Goal: Task Accomplishment & Management: Manage account settings

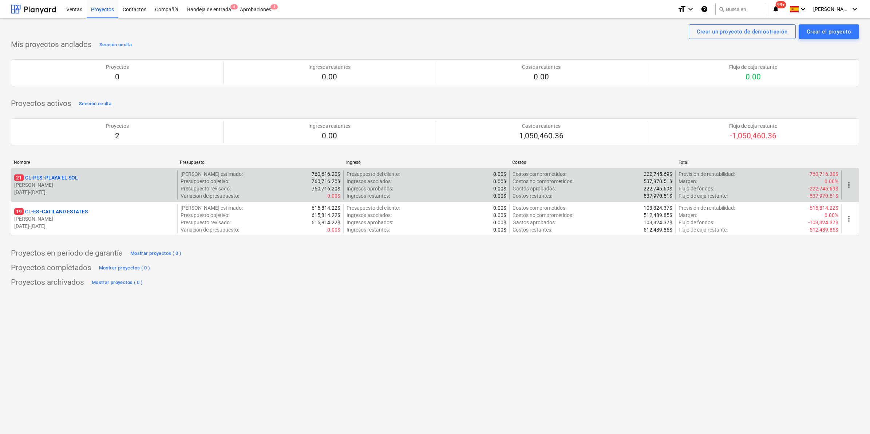
click at [76, 179] on p "21 CL-PES - [GEOGRAPHIC_DATA]" at bounding box center [46, 177] width 64 height 7
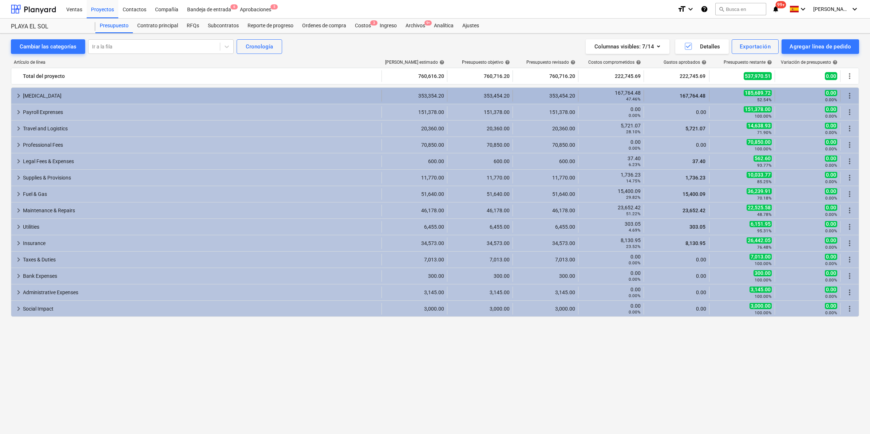
click at [17, 96] on span "keyboard_arrow_right" at bounding box center [18, 95] width 9 height 9
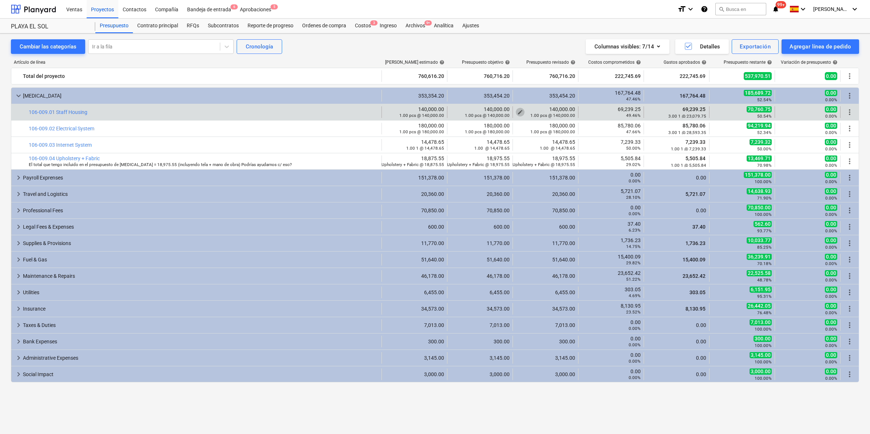
click at [518, 111] on span "edit" at bounding box center [520, 112] width 6 height 6
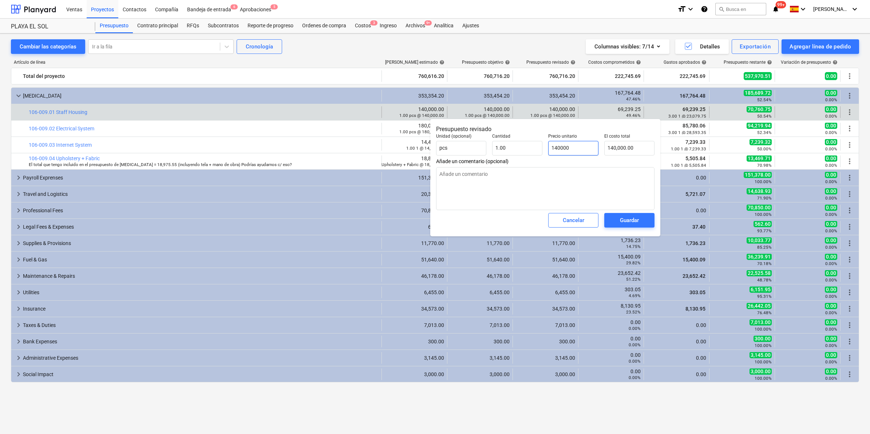
click at [581, 150] on input "140000" at bounding box center [573, 148] width 50 height 15
drag, startPoint x: 580, startPoint y: 147, endPoint x: 525, endPoint y: 147, distance: 54.2
click at [525, 147] on div "Unidad (opcional) pcs Cantidad 1.00 Precio unitario 140000 El costo total 140,0…" at bounding box center [545, 145] width 224 height 28
type input "1"
type textarea "x"
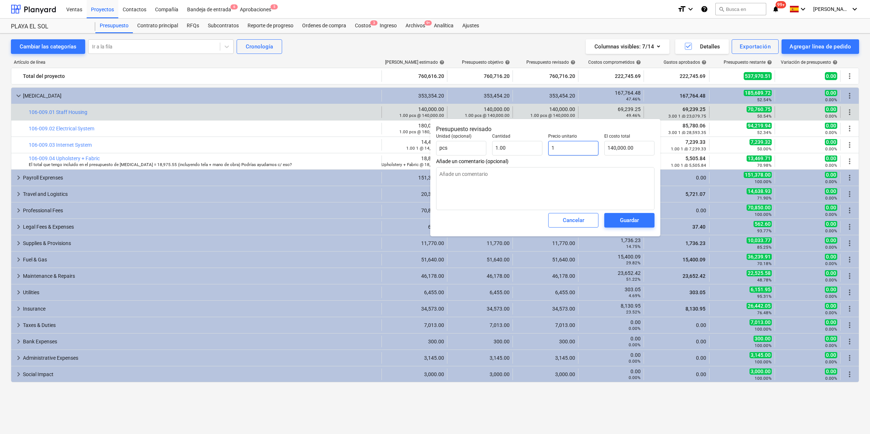
type input "1.00"
type input "17"
type textarea "x"
type input "17.00"
type input "174"
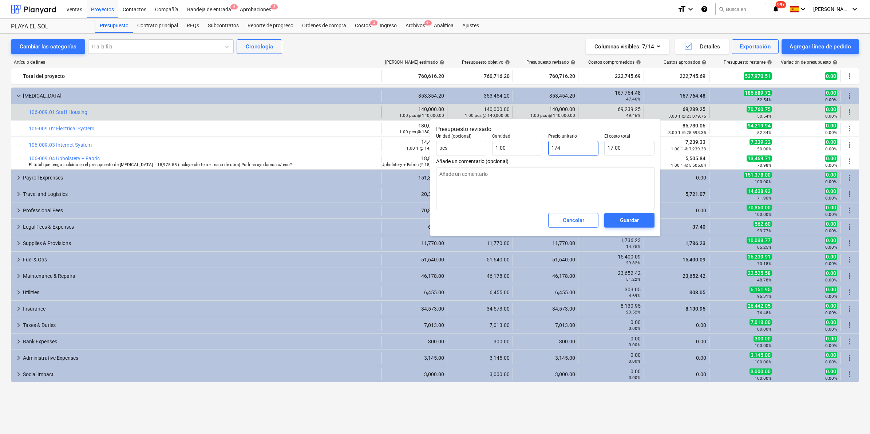
type textarea "x"
type input "174.00"
type input "1747"
type textarea "x"
type input "1,747.00"
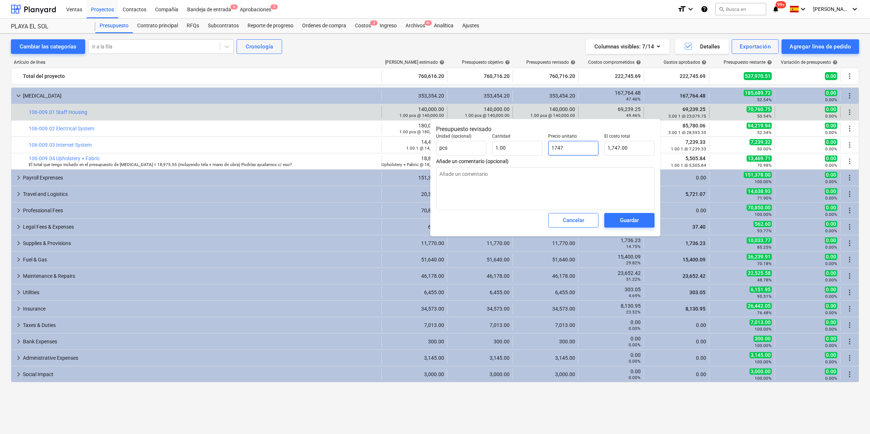
type input "17476"
type textarea "x"
type input "17,476.00"
type input "174767"
type textarea "x"
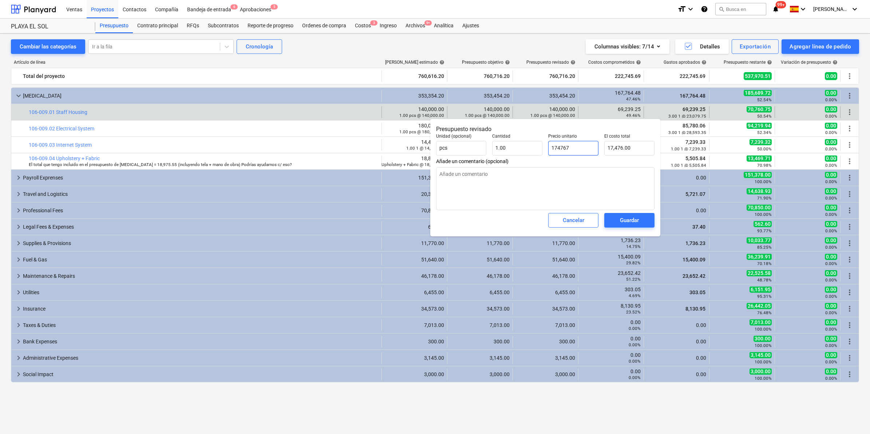
type input "174,767.00"
type input "174767."
type textarea "x"
type input "174767.0"
type textarea "x"
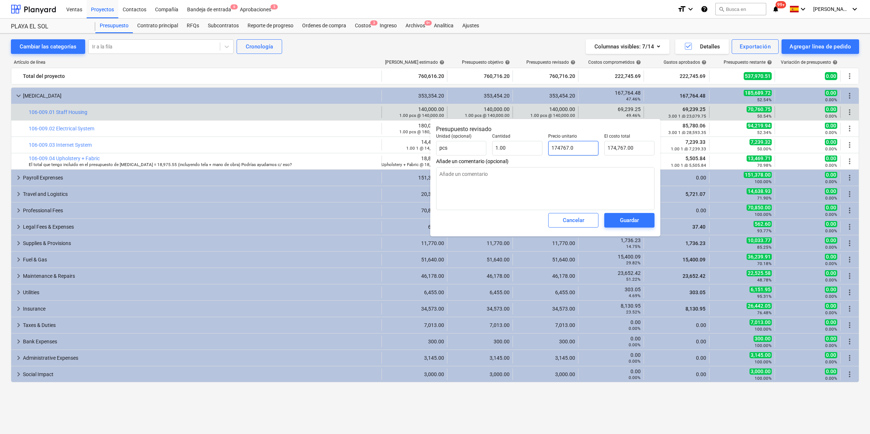
type input "174767.00"
type textarea "x"
type input "174,767.00"
type textarea "x"
click at [584, 182] on textarea at bounding box center [545, 188] width 218 height 43
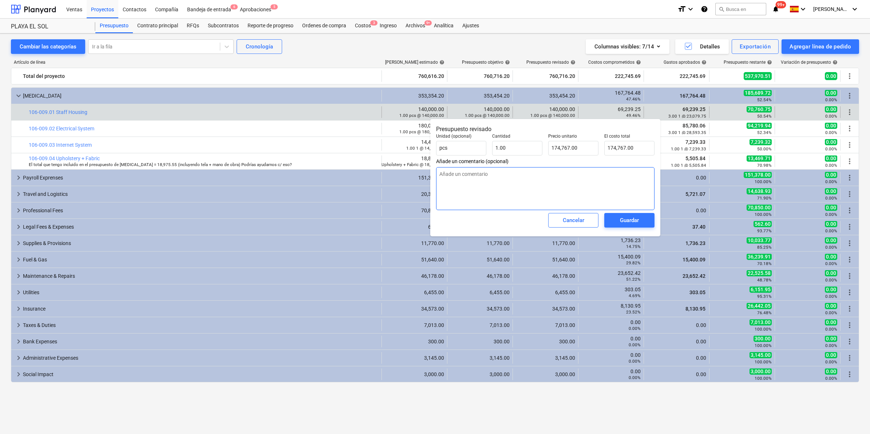
type textarea "B"
type textarea "x"
type textarea "P"
type textarea "x"
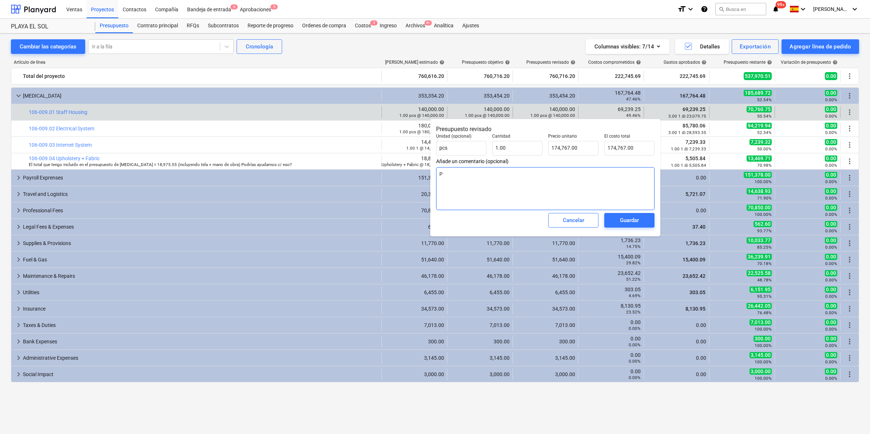
type textarea "Pr"
type textarea "x"
type textarea "Pre"
type textarea "x"
type textarea "Pres"
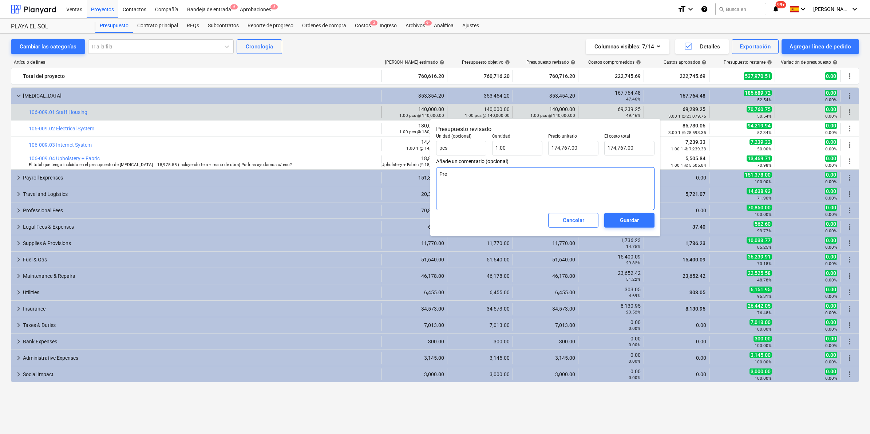
type textarea "x"
type textarea "Presu"
type textarea "x"
type textarea "Presup"
type textarea "x"
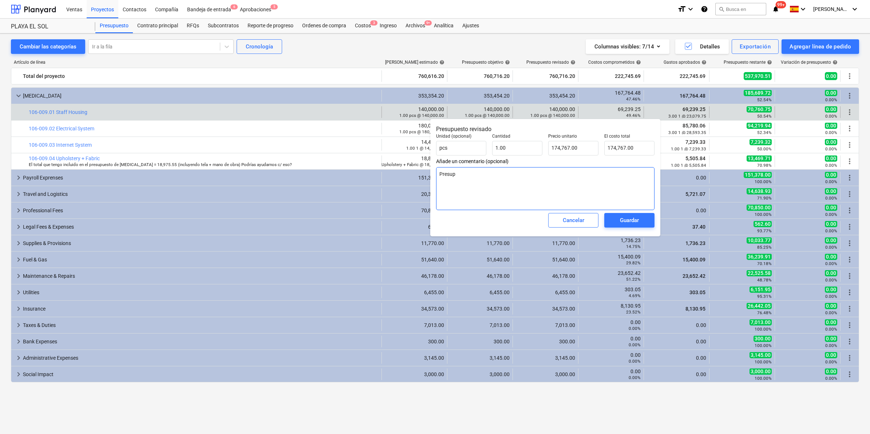
type textarea "Presupu"
type textarea "x"
type textarea "Presupue"
type textarea "x"
type textarea "Presupues"
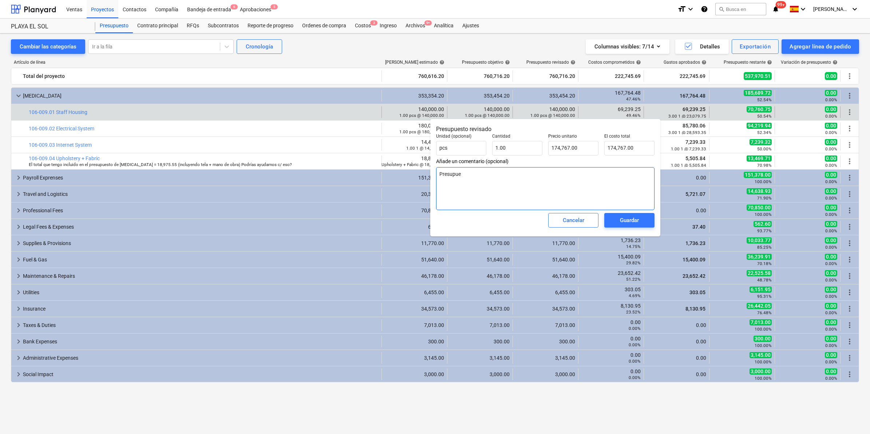
type textarea "x"
type textarea "Presupuest"
type textarea "x"
type textarea "Presupuesto"
type textarea "x"
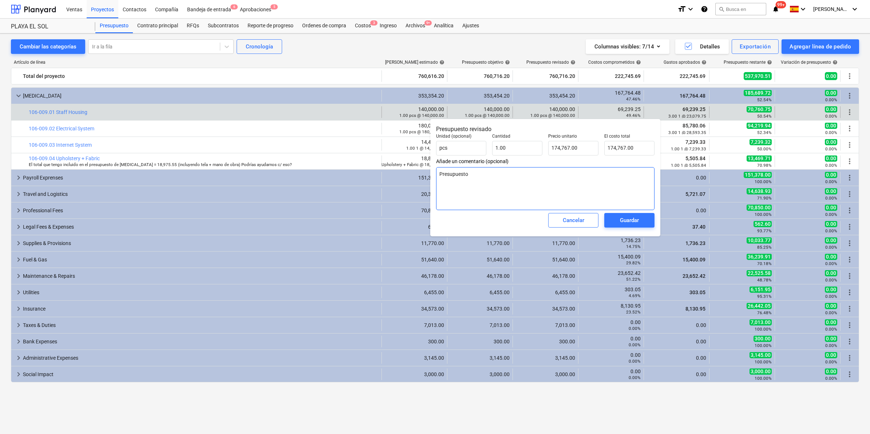
type textarea "Presupuesto"
type textarea "x"
type textarea "Presupuesto a"
type textarea "x"
type textarea "Presupuesto ac"
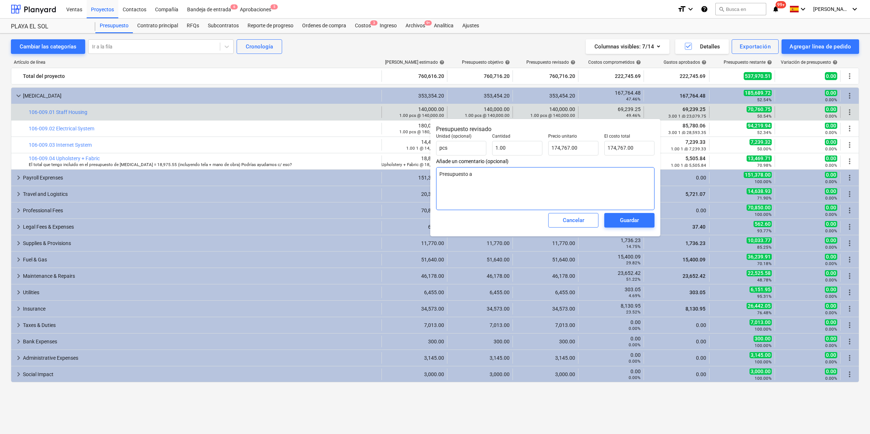
type textarea "x"
type textarea "Presupuesto act"
type textarea "x"
type textarea "Presupuesto actu"
type textarea "x"
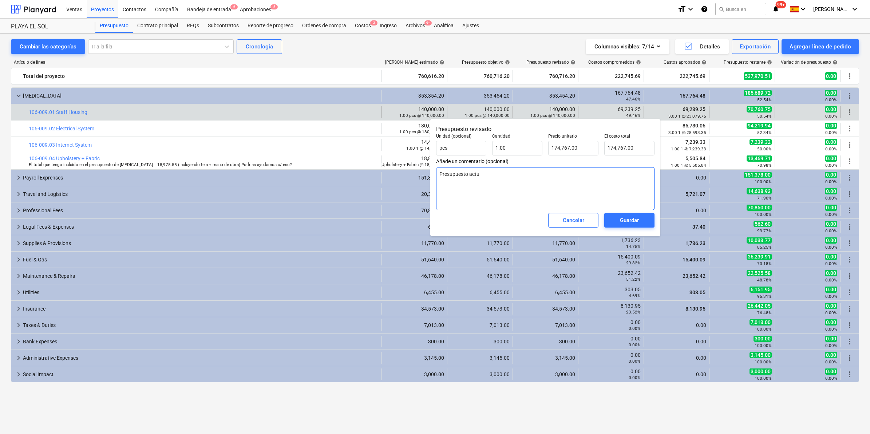
type textarea "Presupuesto actua"
type textarea "x"
type textarea "Presupuesto actual"
type textarea "x"
type textarea "Presupuesto actuali"
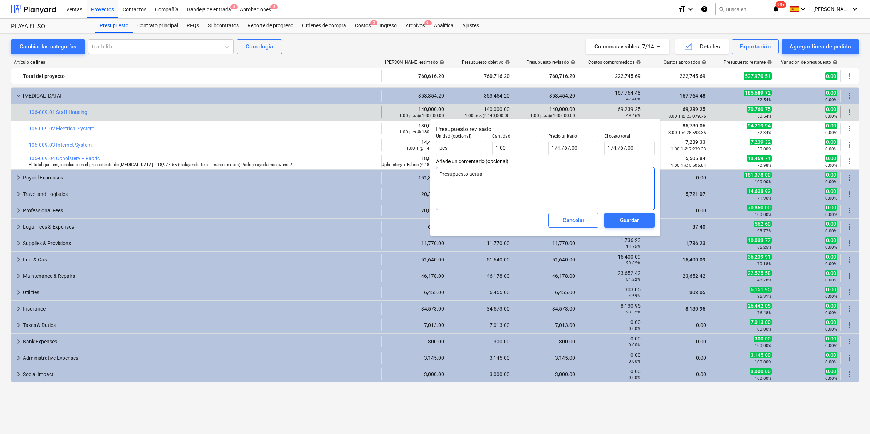
type textarea "x"
type textarea "Presupuesto actualiz"
type textarea "x"
type textarea "Presupuesto actualiza"
type textarea "x"
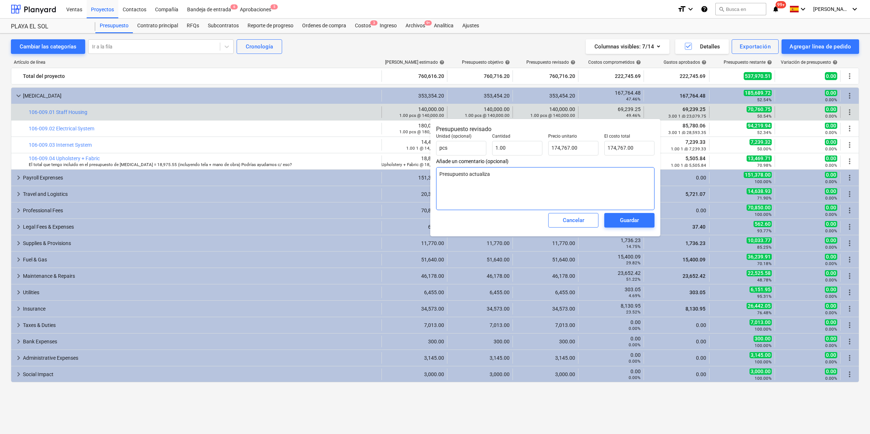
type textarea "Presupuesto actualizad"
type textarea "x"
type textarea "Presupuesto actualizado"
type textarea "x"
type textarea "Presupuesto actualizado"
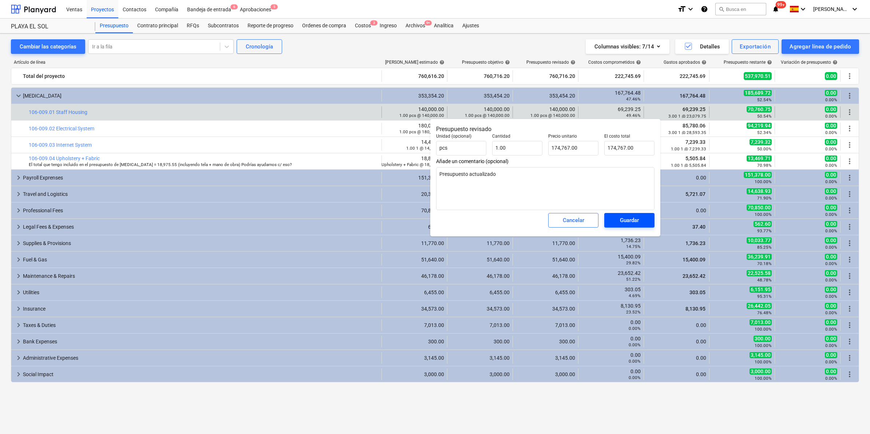
click at [619, 221] on span "Guardar" at bounding box center [629, 220] width 33 height 9
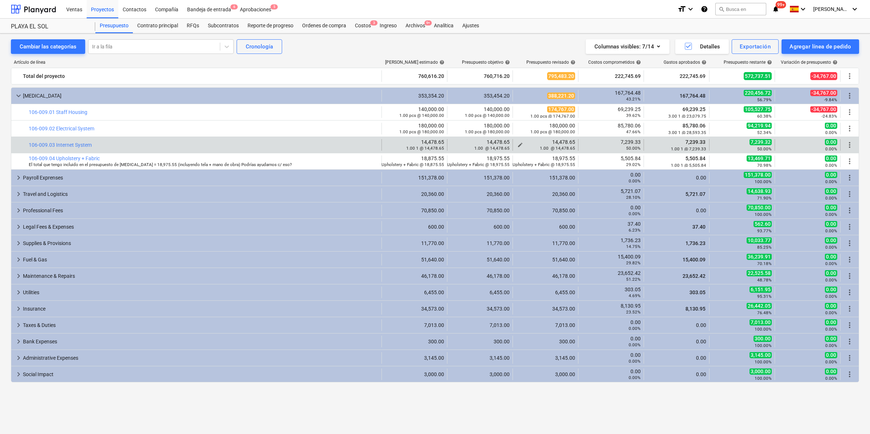
click at [523, 146] on div "1.00 @ 14,478.65" at bounding box center [545, 148] width 59 height 6
click at [520, 144] on span "edit" at bounding box center [520, 145] width 6 height 6
type textarea "x"
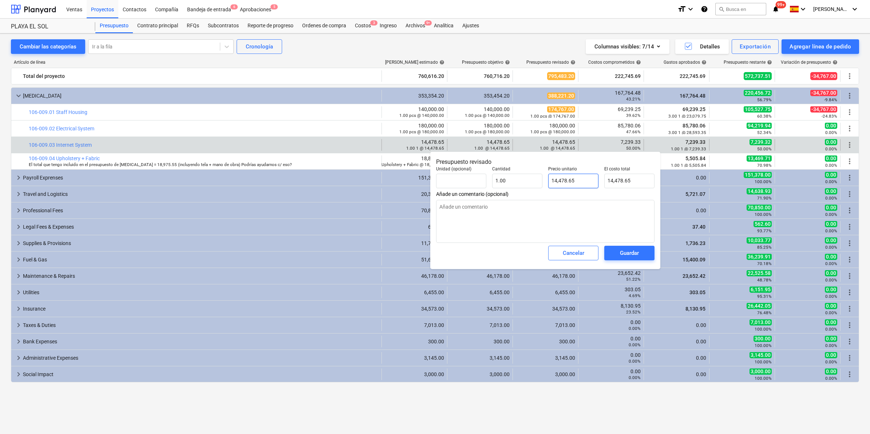
type input "14478.65"
drag, startPoint x: 576, startPoint y: 181, endPoint x: 537, endPoint y: 181, distance: 39.0
click at [534, 181] on div "Unidad (opcional) Cantidad 1.00 Precio unitario 14478.65 El costo total 14,478.…" at bounding box center [545, 177] width 224 height 28
type textarea "x"
type input "1"
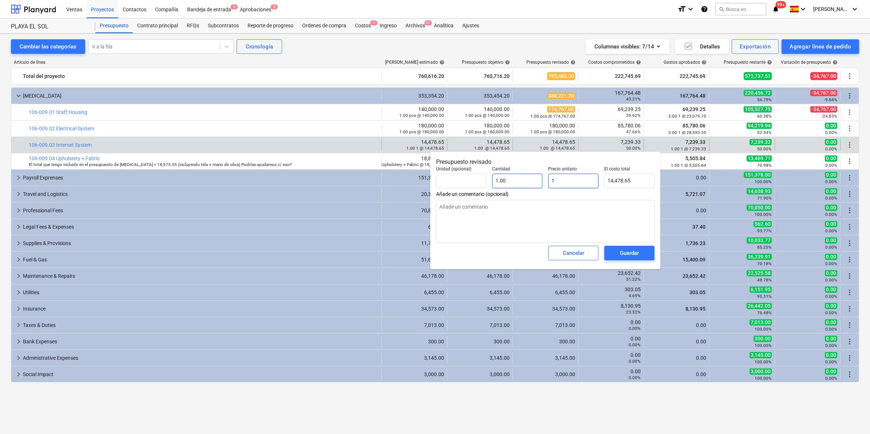
type input "1.00"
type textarea "x"
type input "14"
type input "14.00"
type textarea "x"
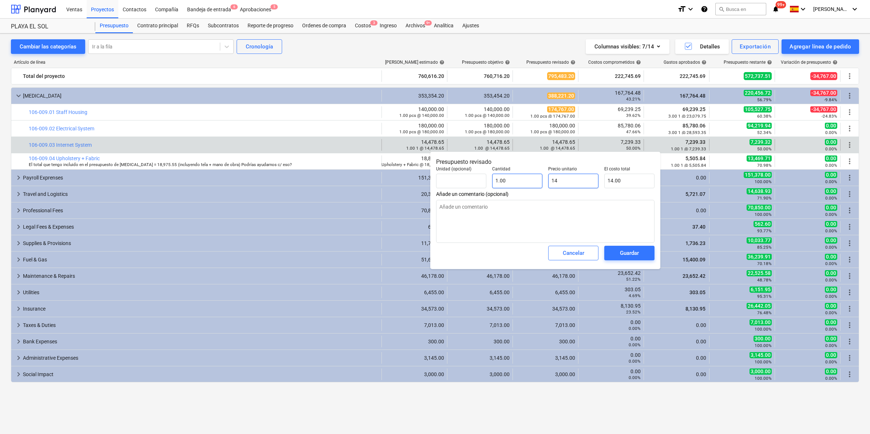
type input "14,"
type input "0.00"
type textarea "x"
type input "14,4"
type textarea "x"
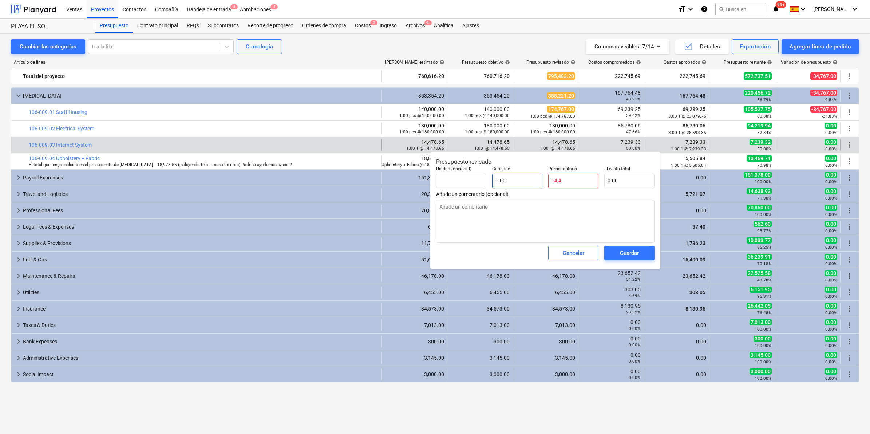
type input "14,48"
type textarea "x"
type input "14,487"
type input "14,487.00"
type textarea "x"
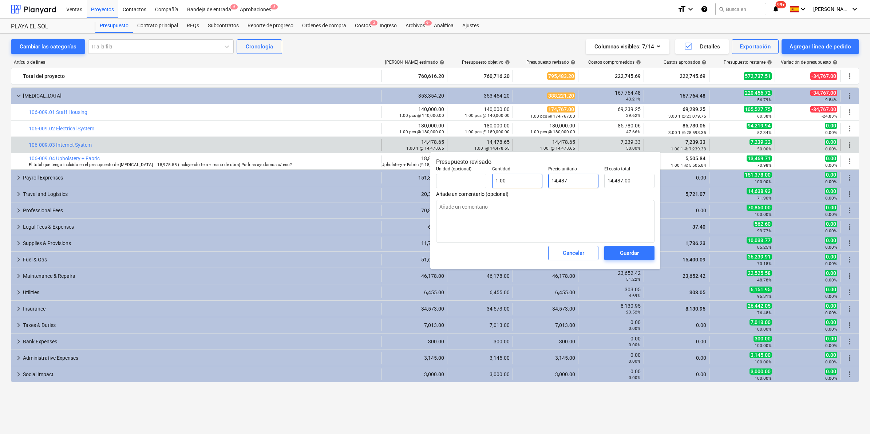
type input "14,487."
type textarea "x"
type input "14,487.0"
type textarea "x"
type input "14,487.00"
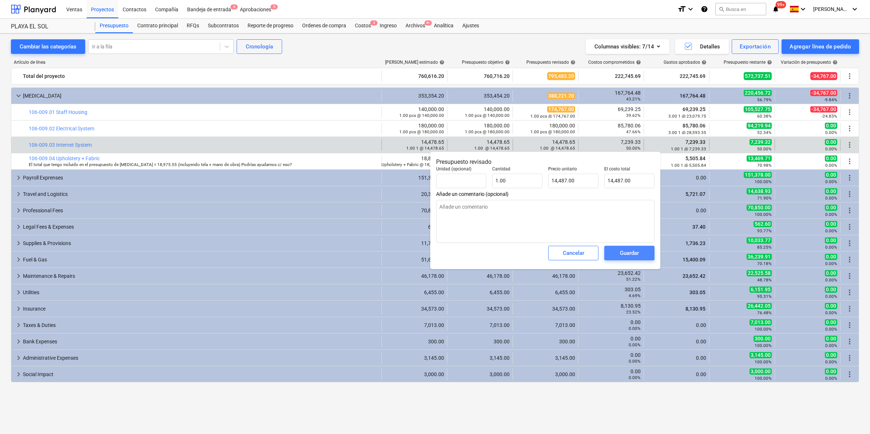
click at [627, 255] on div "Guardar" at bounding box center [629, 252] width 19 height 9
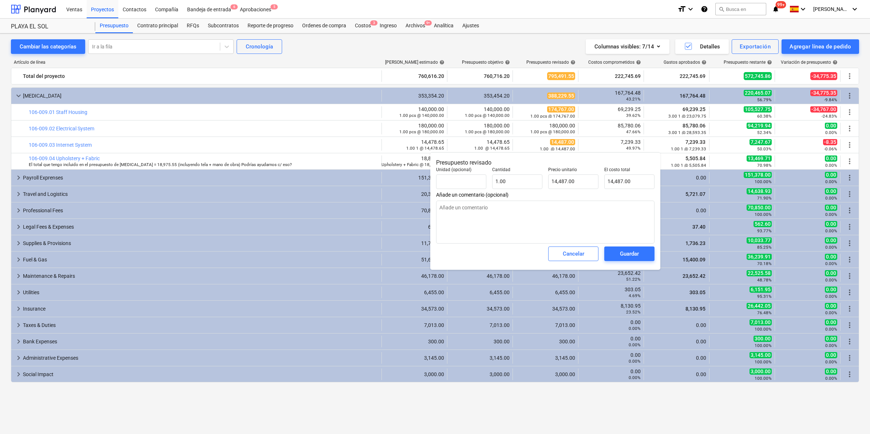
type textarea "x"
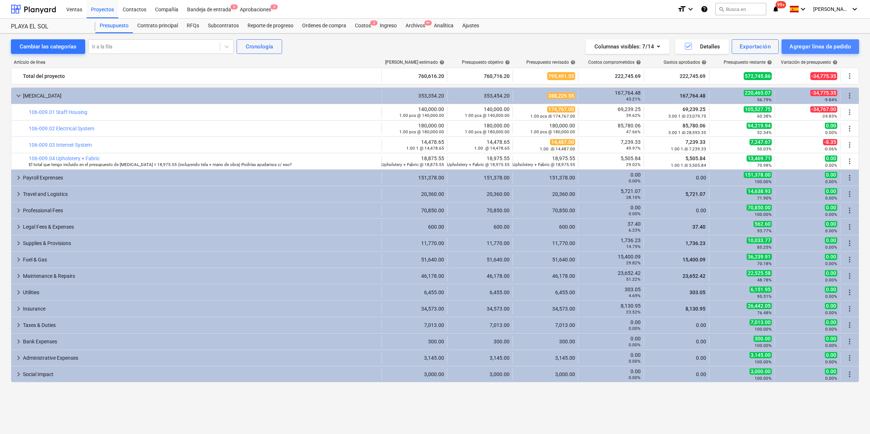
click at [819, 48] on div "Agregar línea de pedido" at bounding box center [821, 46] width 62 height 9
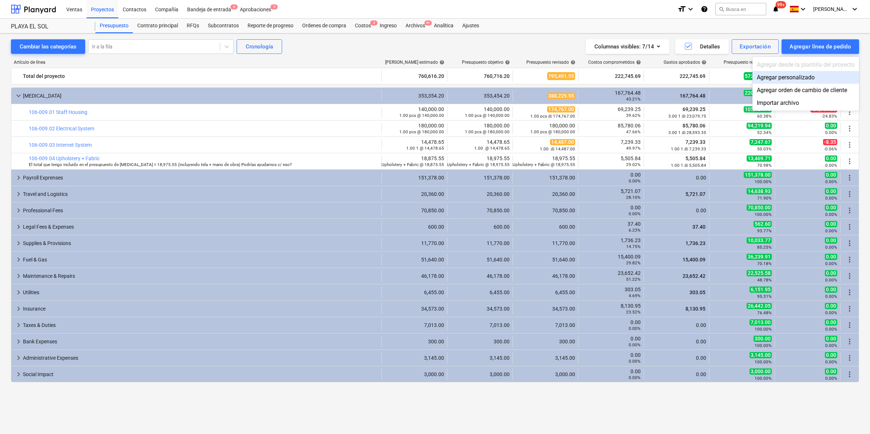
click at [772, 78] on div "Agregar personalizado" at bounding box center [805, 77] width 107 height 13
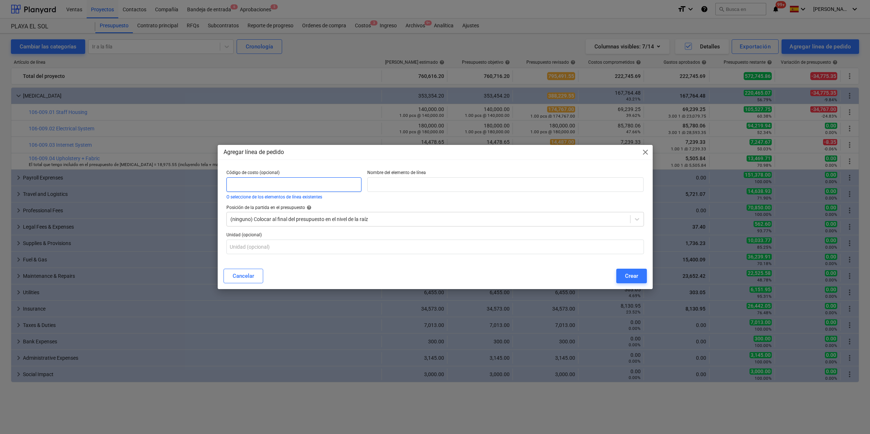
click at [310, 189] on input "text" at bounding box center [293, 184] width 135 height 15
type input "106-009.005 Fees & Shipping"
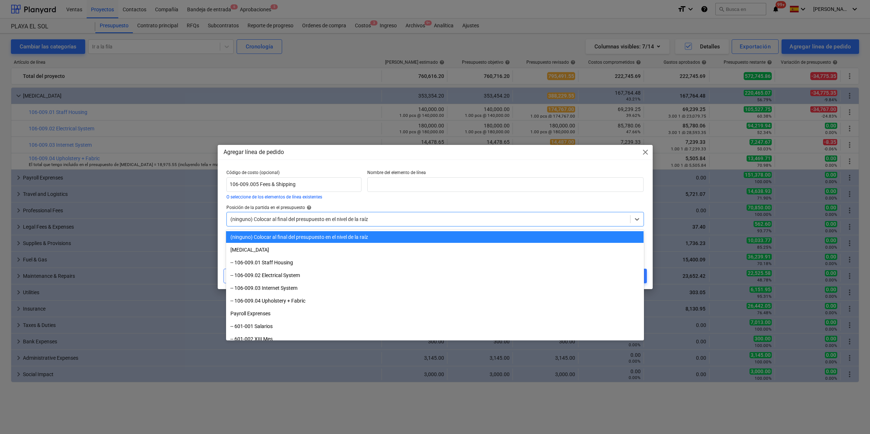
click at [326, 223] on div "(ninguno) Colocar al final del presupuesto en el nivel de la raíz" at bounding box center [428, 219] width 403 height 10
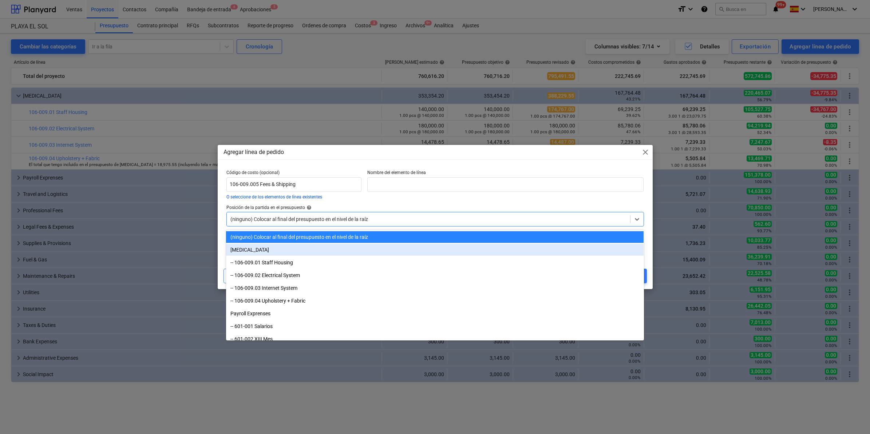
click at [270, 249] on div "[MEDICAL_DATA]" at bounding box center [435, 250] width 418 height 12
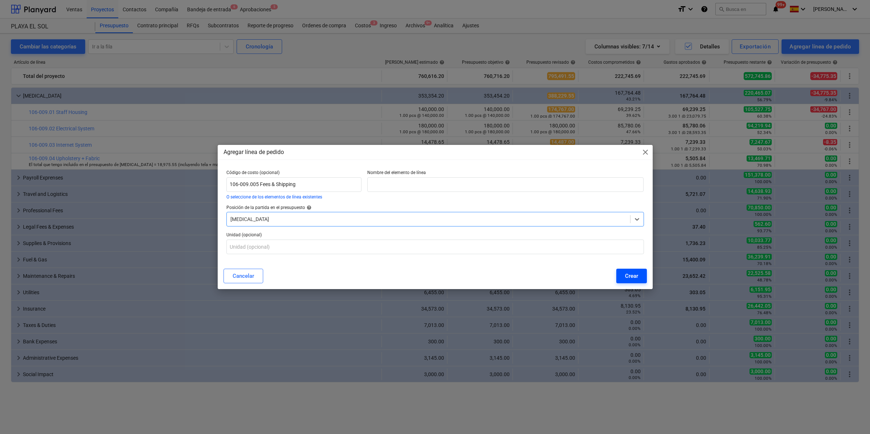
click at [631, 275] on div "Crear" at bounding box center [631, 275] width 13 height 9
click at [425, 182] on input "text" at bounding box center [505, 184] width 276 height 15
drag, startPoint x: 291, startPoint y: 183, endPoint x: 212, endPoint y: 179, distance: 79.1
click at [212, 179] on div "Agregar línea de pedido close Código de costo (opcional) 106-009.005 Fees & Shi…" at bounding box center [435, 217] width 870 height 434
click at [416, 184] on input "text" at bounding box center [505, 184] width 276 height 15
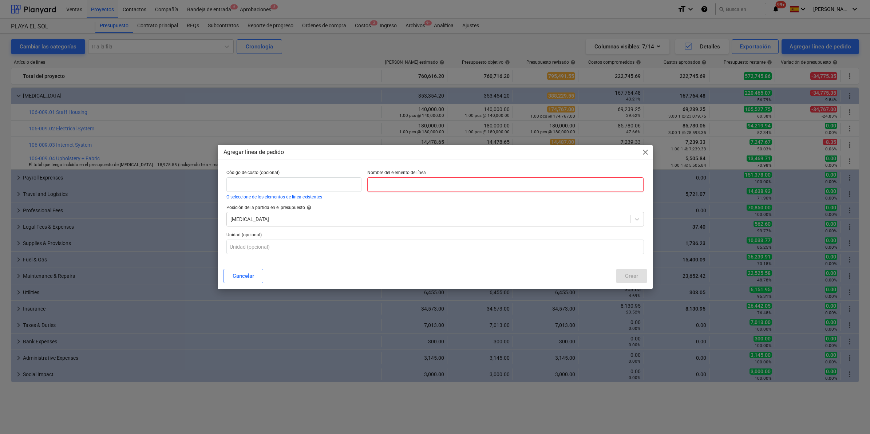
paste input "106-009.005 Fees & Shipping"
type input "106-009.005 Fees & Shipping"
click at [330, 221] on div at bounding box center [428, 219] width 396 height 7
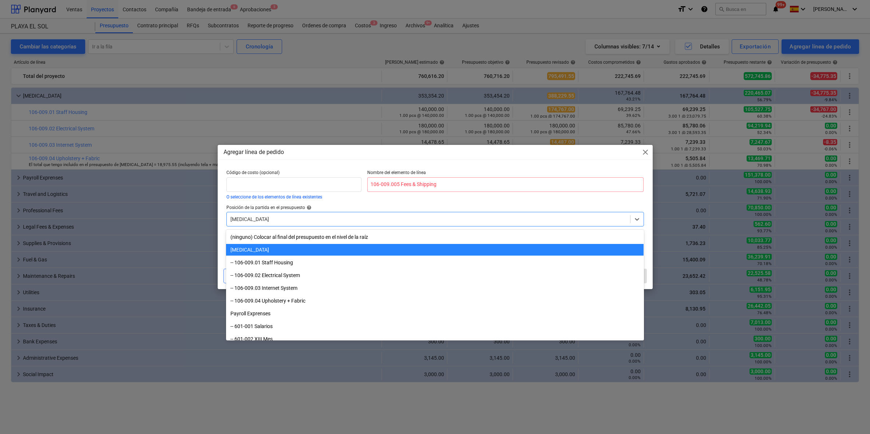
scroll to position [13, 0]
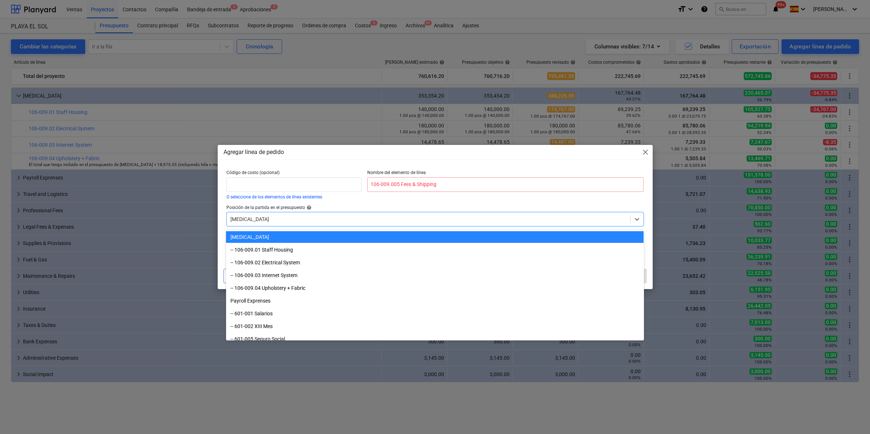
click at [302, 237] on div "[MEDICAL_DATA]" at bounding box center [435, 237] width 418 height 12
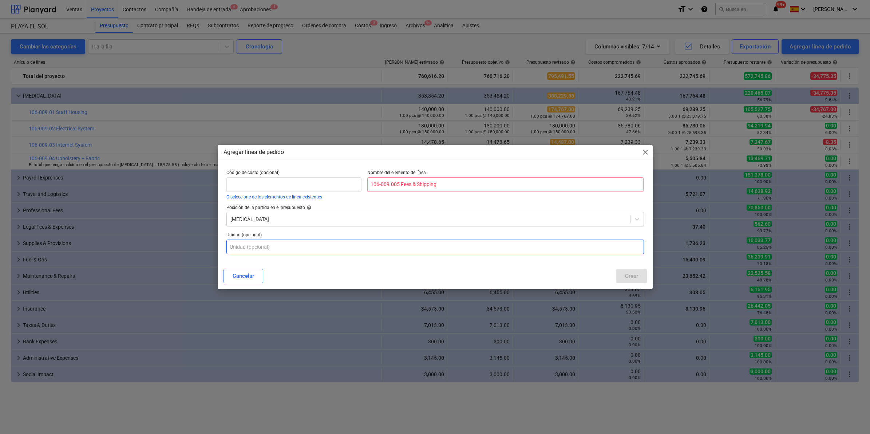
click at [297, 242] on input "text" at bounding box center [435, 247] width 418 height 15
click at [613, 276] on div "Cancelar Crear" at bounding box center [435, 276] width 423 height 15
click at [624, 276] on div "Cancelar Crear" at bounding box center [435, 276] width 423 height 15
click at [239, 276] on div "Cancelar" at bounding box center [243, 275] width 21 height 9
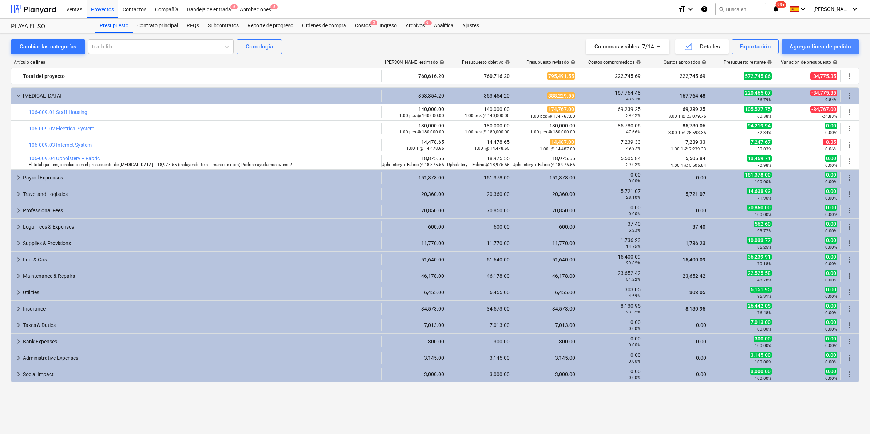
click at [807, 42] on div "Agregar línea de pedido" at bounding box center [821, 46] width 62 height 9
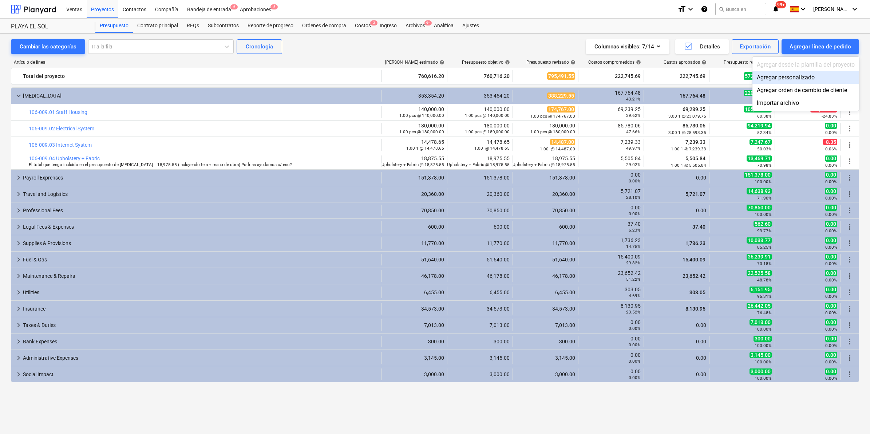
click at [805, 79] on div "Agregar personalizado" at bounding box center [805, 77] width 107 height 13
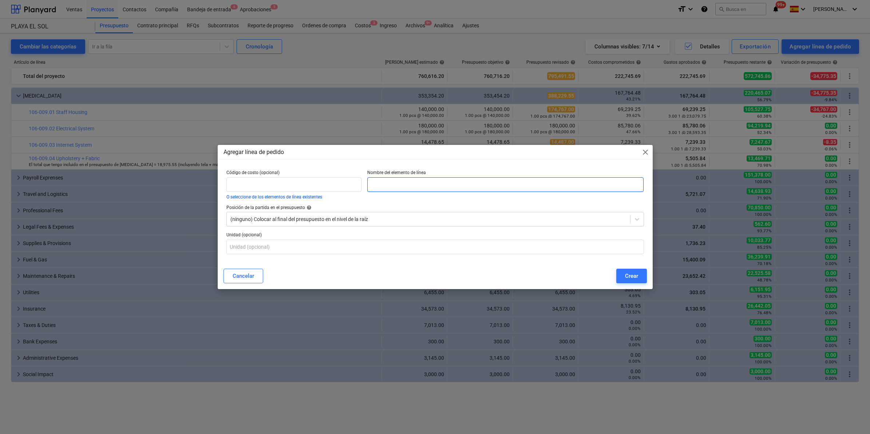
click at [408, 187] on input "text" at bounding box center [505, 184] width 276 height 15
paste input "106-009.005 Fees & Shipping"
type input "106-009.005 Fees & Shipping"
click at [416, 216] on div at bounding box center [428, 219] width 396 height 7
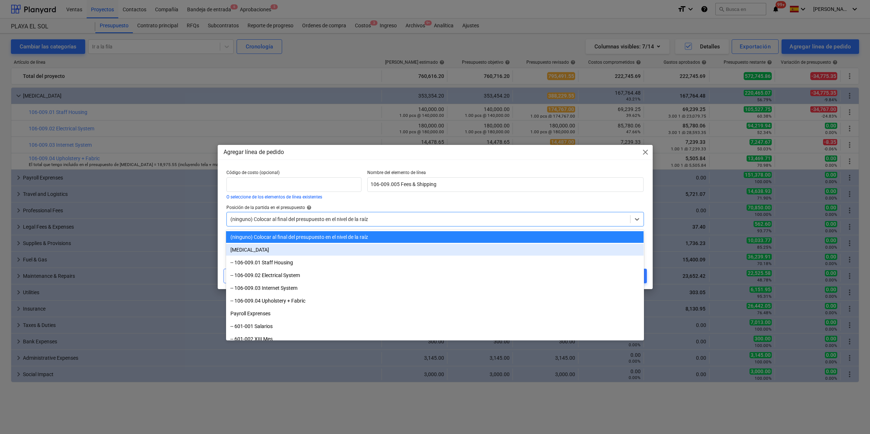
click at [277, 250] on div "[MEDICAL_DATA]" at bounding box center [435, 250] width 418 height 12
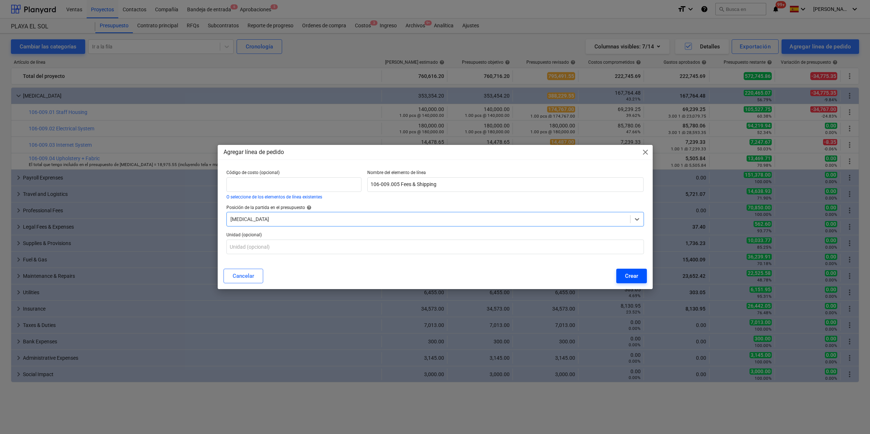
click at [634, 275] on div "Crear" at bounding box center [631, 275] width 13 height 9
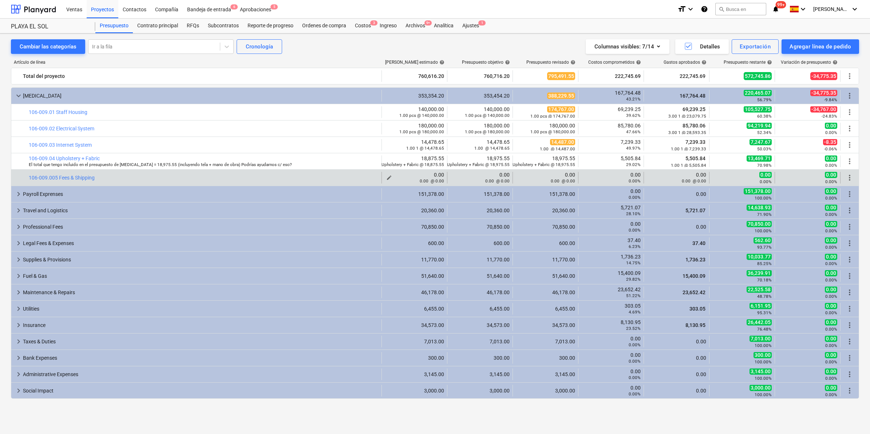
click at [388, 179] on div "0.00 @ 0.00" at bounding box center [414, 181] width 59 height 6
click at [517, 179] on div "0.00 @ 0.00" at bounding box center [545, 181] width 59 height 6
click at [519, 177] on span "edit" at bounding box center [520, 178] width 6 height 6
type textarea "x"
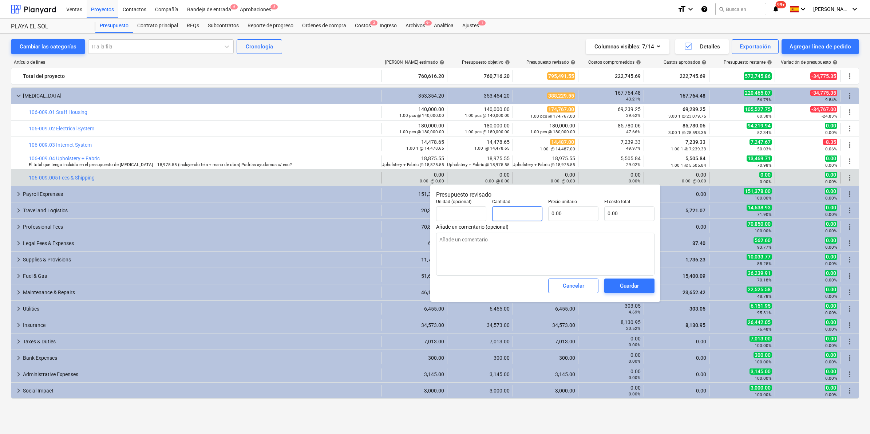
click at [520, 212] on input "text" at bounding box center [517, 213] width 50 height 15
type textarea "x"
type input "3"
type textarea "x"
type input "35"
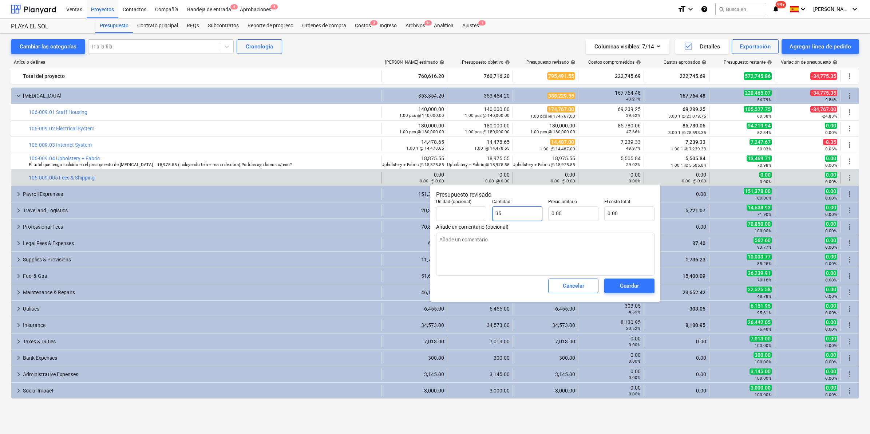
type textarea "x"
type input "351"
type textarea "x"
type input "3517"
type textarea "x"
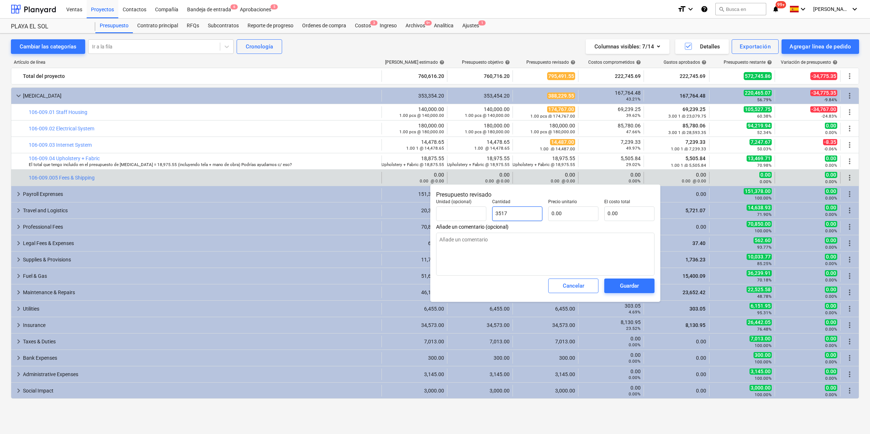
type input "35175"
type textarea "x"
type input "35175."
type textarea "x"
type input "35175.1"
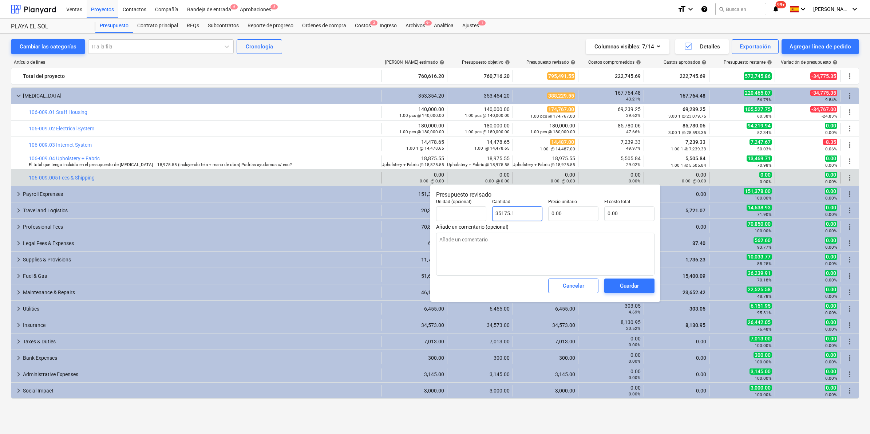
type textarea "x"
type input "35175.15"
type textarea "x"
click at [539, 191] on p "Presupuesto revisado" at bounding box center [545, 194] width 218 height 9
type input "35175.15"
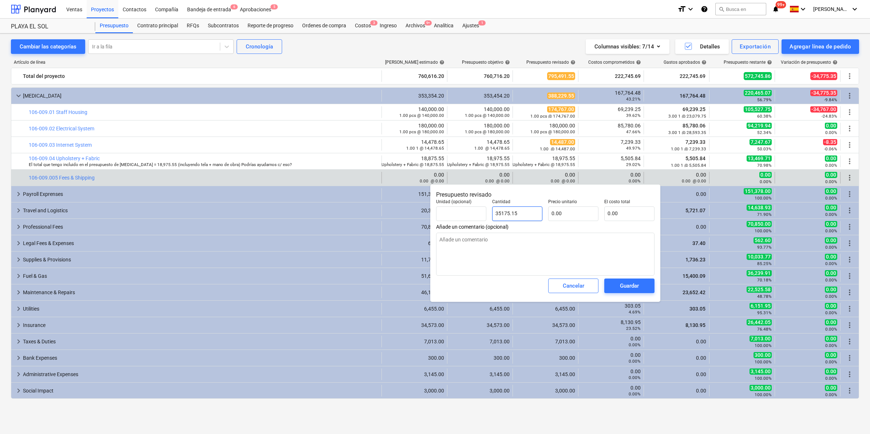
drag, startPoint x: 526, startPoint y: 216, endPoint x: 493, endPoint y: 215, distance: 33.5
click at [491, 216] on div "Cantidad 35175.15" at bounding box center [517, 210] width 56 height 28
type textarea "x"
type input "0.00"
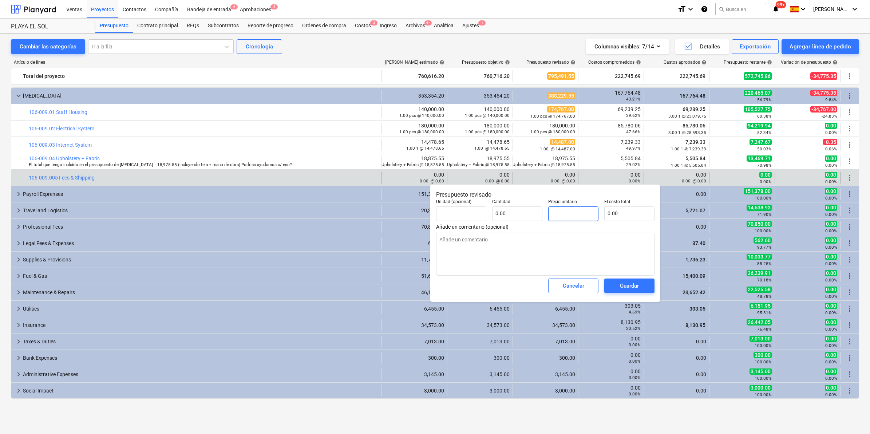
click at [569, 210] on input "text" at bounding box center [573, 213] width 50 height 15
paste input "35175.15"
type textarea "x"
type input "pcs"
type input "35175.15"
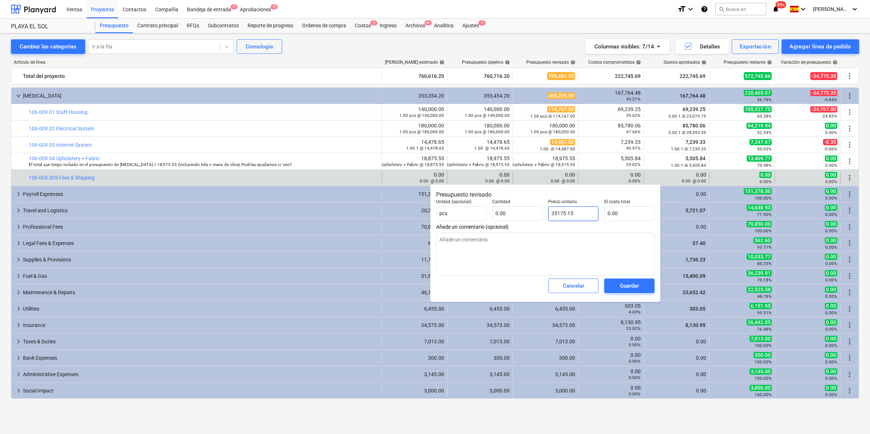
type input "1.00"
type input "35,175.15"
type input "35175.15"
type textarea "x"
type input "1"
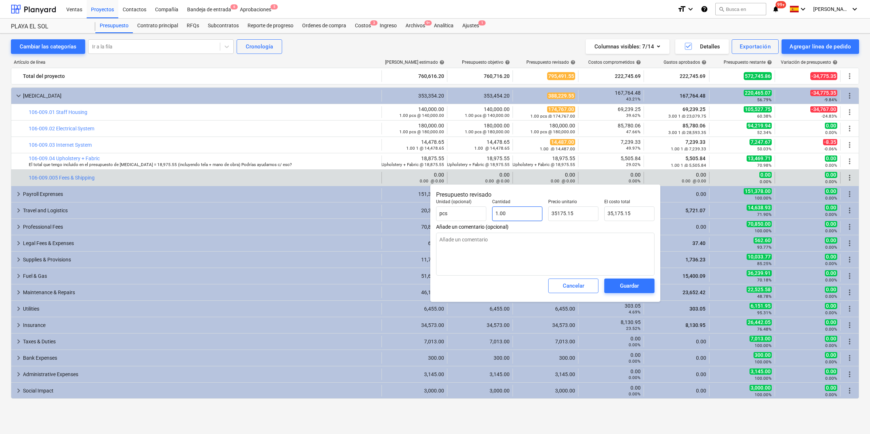
type input "35,175.15"
click at [512, 212] on input "1" at bounding box center [517, 213] width 50 height 15
type textarea "x"
type input "1.00"
click at [630, 285] on div "Guardar" at bounding box center [629, 285] width 19 height 9
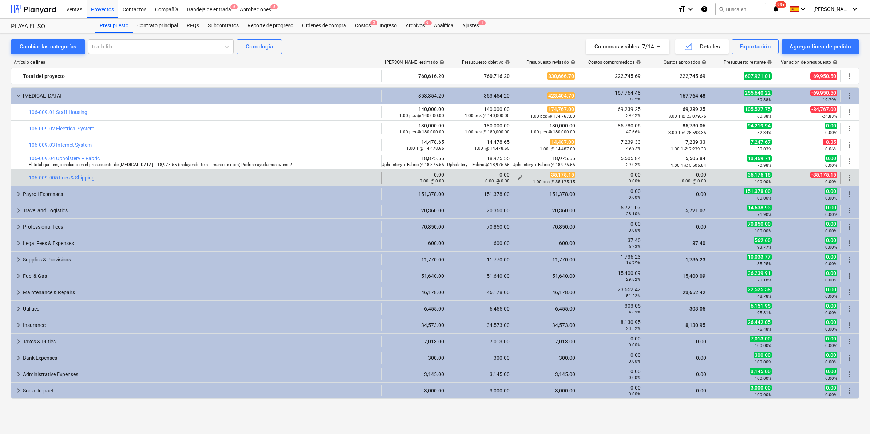
click at [563, 177] on span "35,175.15" at bounding box center [562, 174] width 25 height 7
click at [519, 179] on div "1.00 pcs @ 35,175.15" at bounding box center [545, 181] width 59 height 6
click at [519, 177] on span "edit" at bounding box center [520, 178] width 6 height 6
type textarea "x"
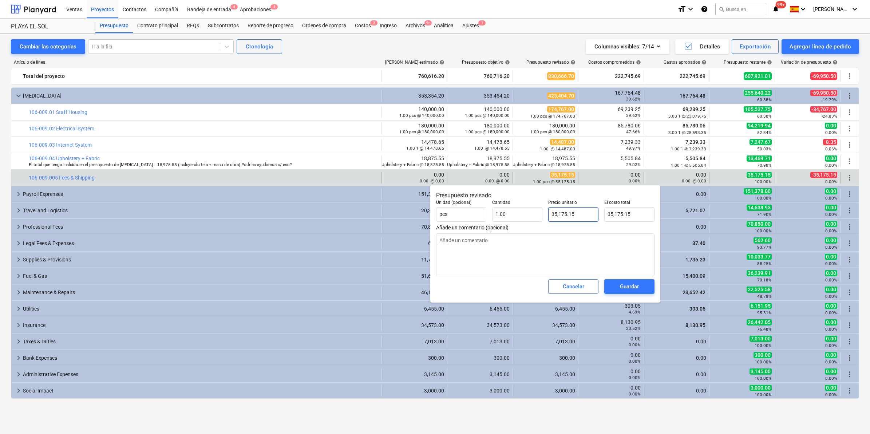
type input "35175.15"
click at [571, 213] on input "35175.15" at bounding box center [573, 214] width 50 height 15
type textarea "x"
type input "35175.5"
type input "35,175.50"
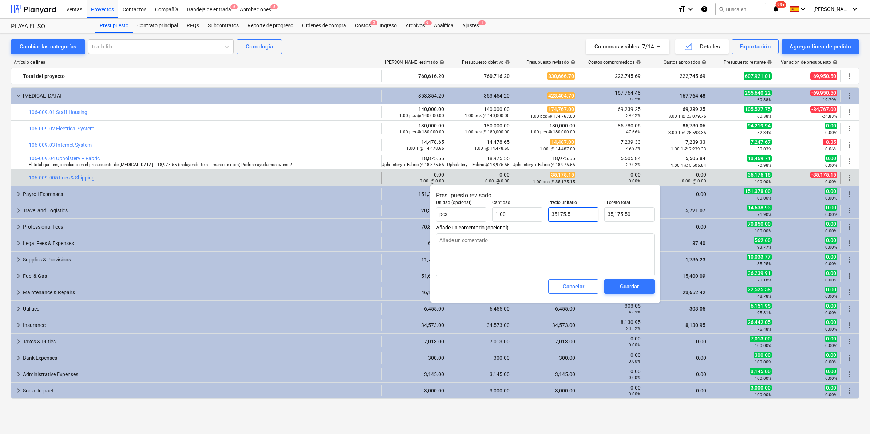
type textarea "x"
type input "35175.45"
type input "35,175.45"
type input "35175.45"
type textarea "x"
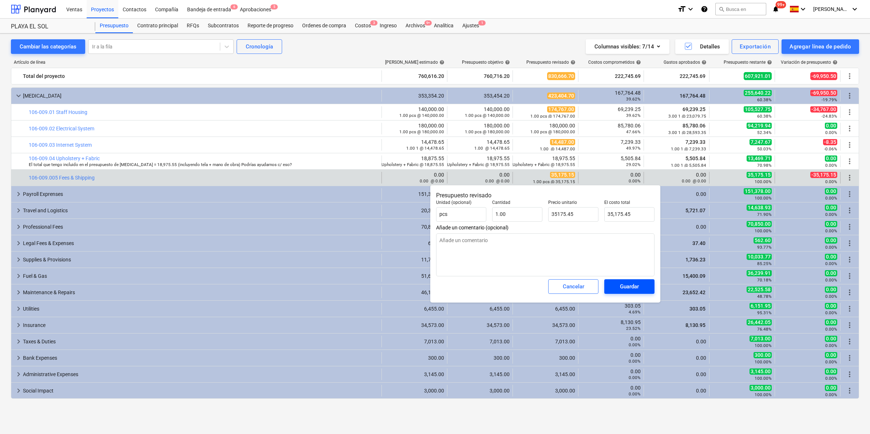
type input "35,175.45"
click at [630, 288] on div "Guardar" at bounding box center [629, 286] width 19 height 9
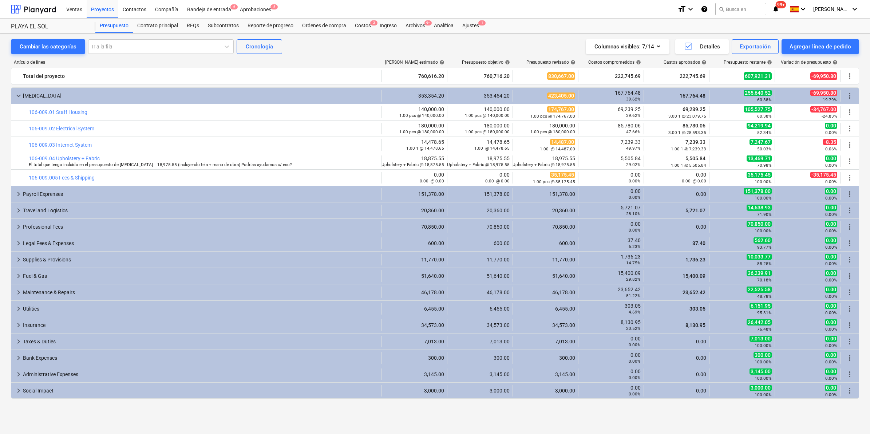
type textarea "x"
type input "1.00"
type input "35,175.45"
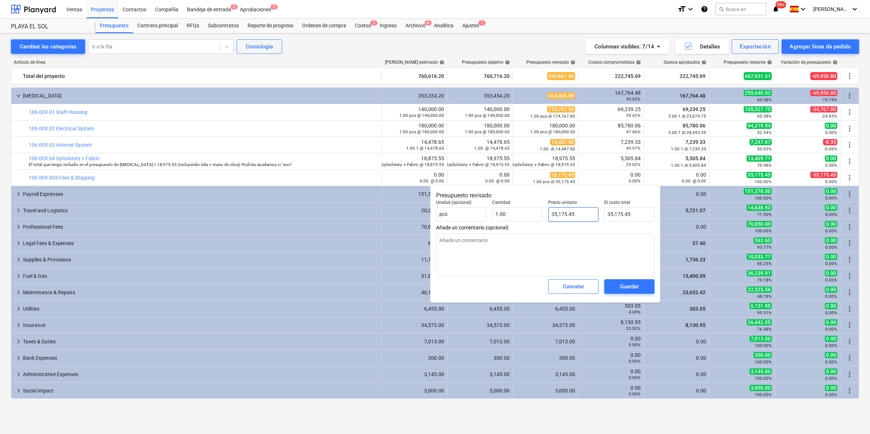
type textarea "x"
type input "35175.45"
click at [561, 213] on input "35175.45" at bounding box center [573, 214] width 50 height 15
type textarea "x"
type input "3575.45"
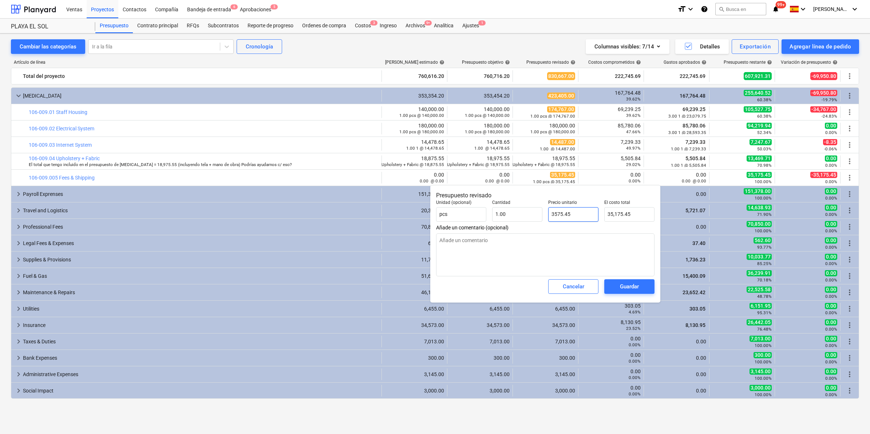
type input "3,575.45"
type textarea "x"
type input "35715.45"
type input "35,715.45"
type input "35715.45"
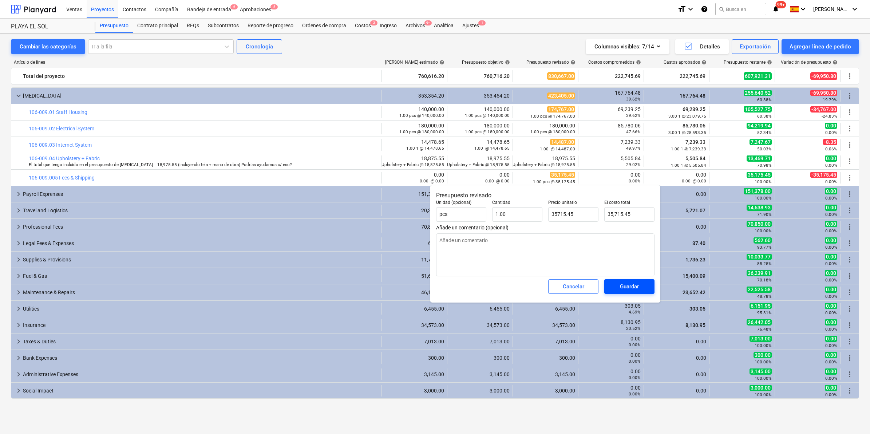
type textarea "x"
type input "35,715.45"
click at [634, 287] on div "Guardar" at bounding box center [629, 286] width 19 height 9
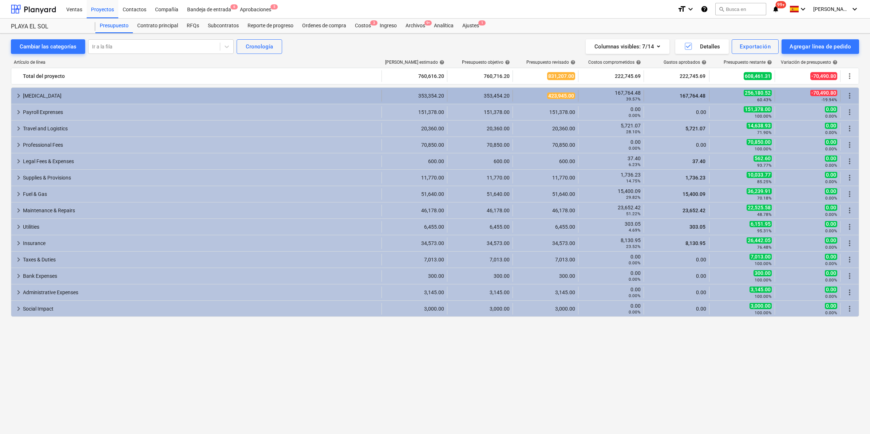
click at [17, 95] on span "keyboard_arrow_right" at bounding box center [18, 95] width 9 height 9
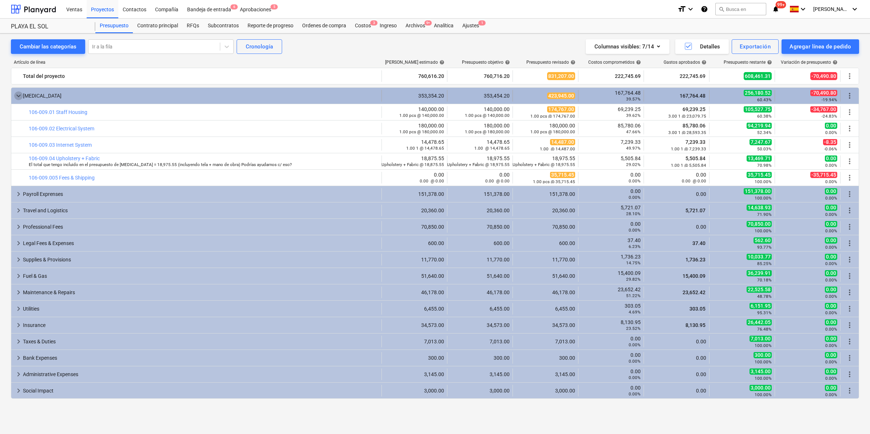
click at [17, 95] on span "keyboard_arrow_down" at bounding box center [18, 95] width 9 height 9
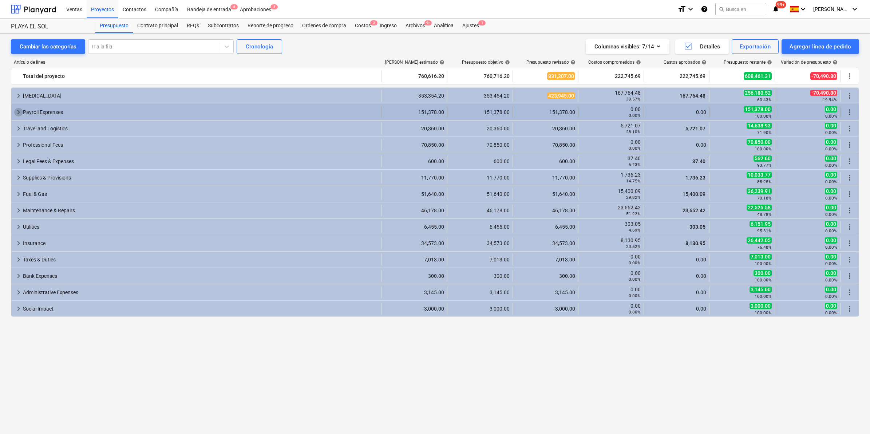
click at [17, 113] on span "keyboard_arrow_right" at bounding box center [18, 112] width 9 height 9
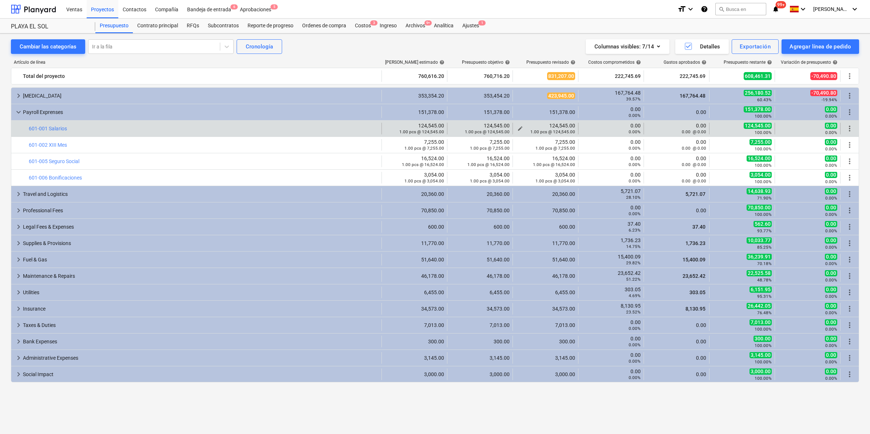
click at [521, 126] on span "edit" at bounding box center [520, 129] width 6 height 6
type textarea "x"
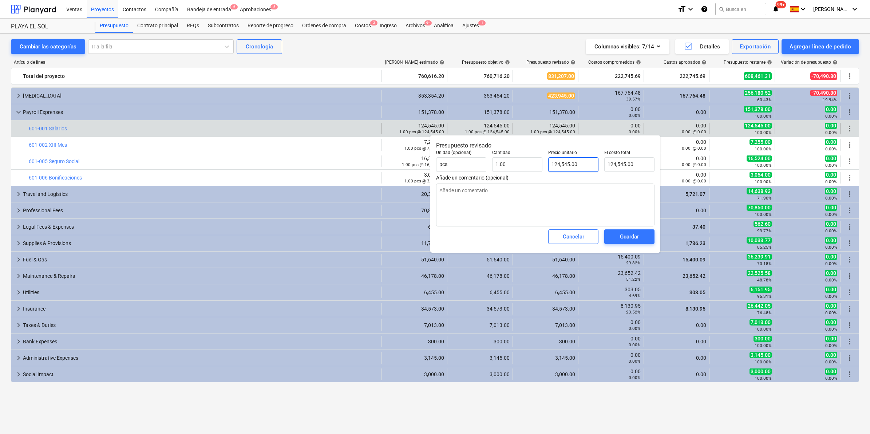
type input "124545"
click at [581, 165] on input "124545" at bounding box center [573, 164] width 50 height 15
drag, startPoint x: 581, startPoint y: 165, endPoint x: 551, endPoint y: 163, distance: 30.3
click at [551, 163] on input "124545" at bounding box center [573, 164] width 50 height 15
type textarea "x"
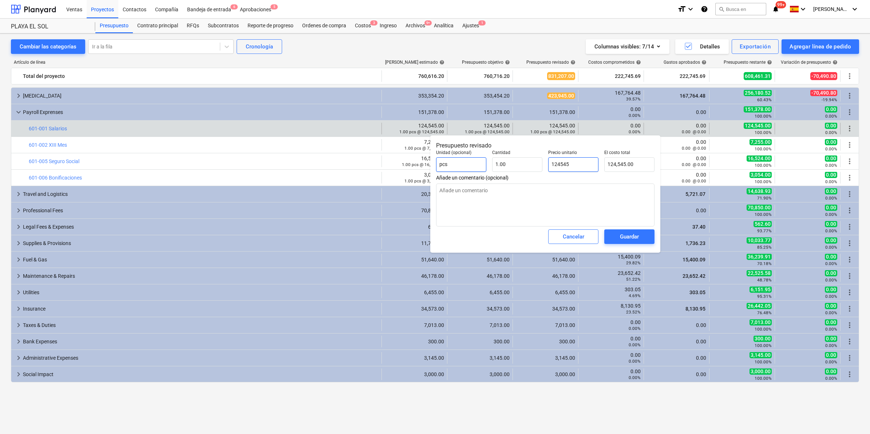
type input "1"
type input "1.00"
type textarea "x"
type input "11"
type input "11.00"
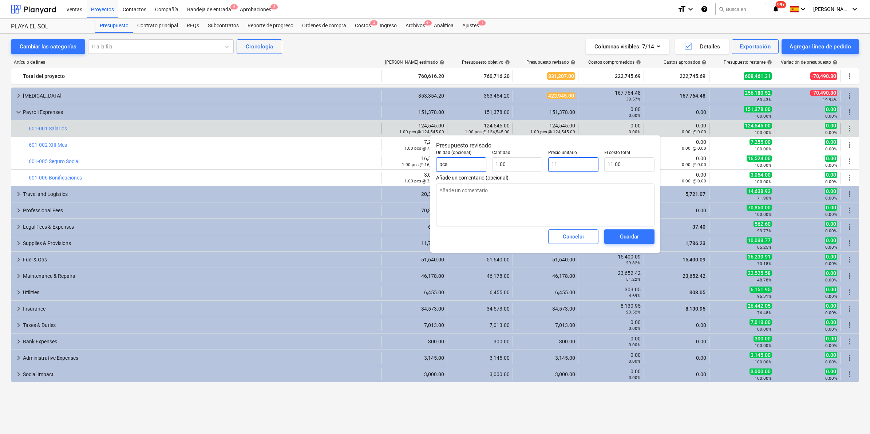
type textarea "x"
type input "115"
type input "115.00"
type textarea "x"
type input "1154"
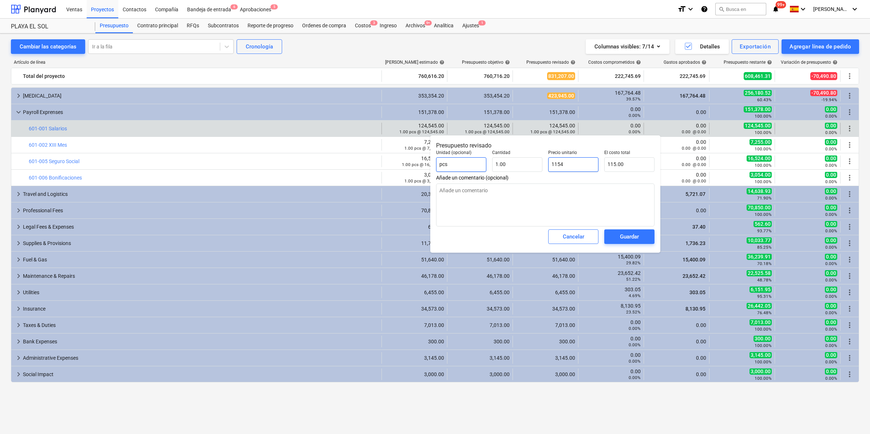
type input "1,154.00"
type textarea "x"
type input "11547"
type input "11,547.00"
type textarea "x"
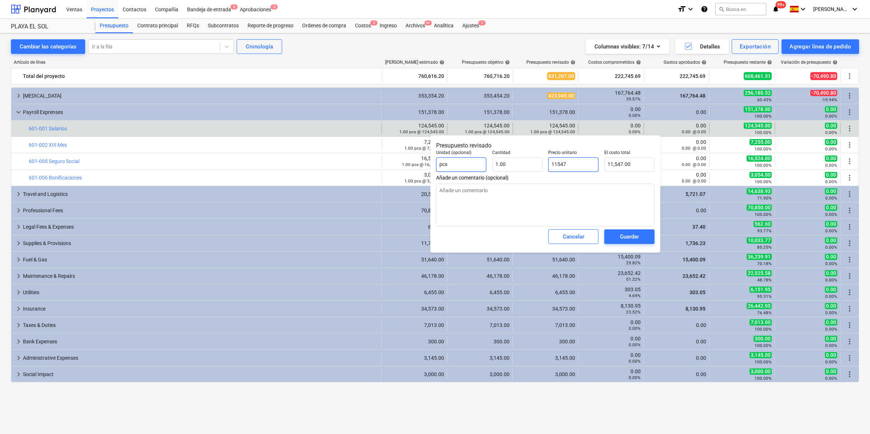
type input "115470"
type input "115,470.00"
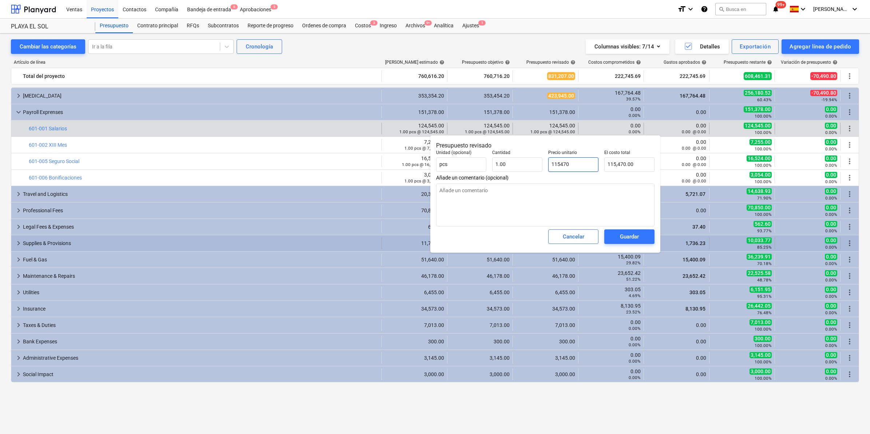
type input "115470"
type textarea "x"
type input "115,470.00"
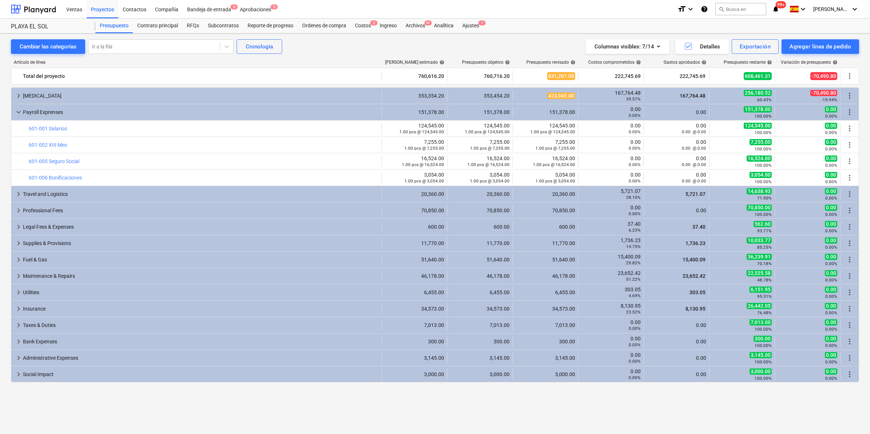
type textarea "x"
type input "1.00"
type input "115,470.00"
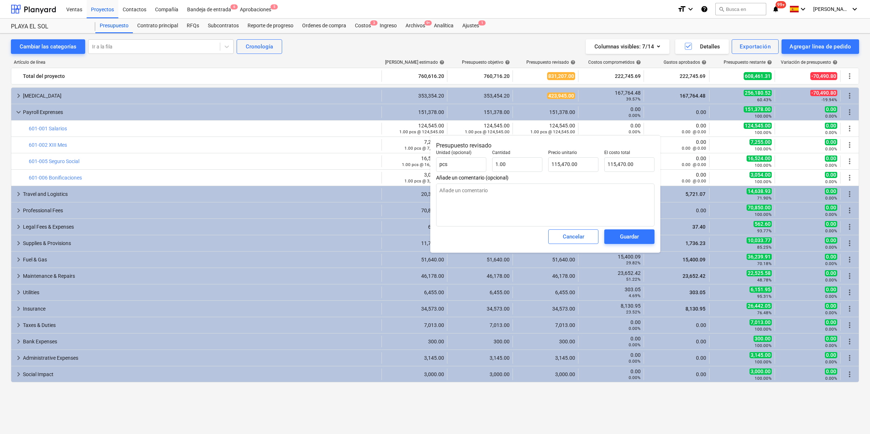
type textarea "x"
click at [579, 164] on body "Ventas Proyectos Contactos Compañía Bandeja de entrada 6 Aprobaciones 5 format_…" at bounding box center [435, 217] width 870 height 434
type input "115470"
click at [579, 164] on input "115470" at bounding box center [573, 164] width 50 height 15
type textarea "x"
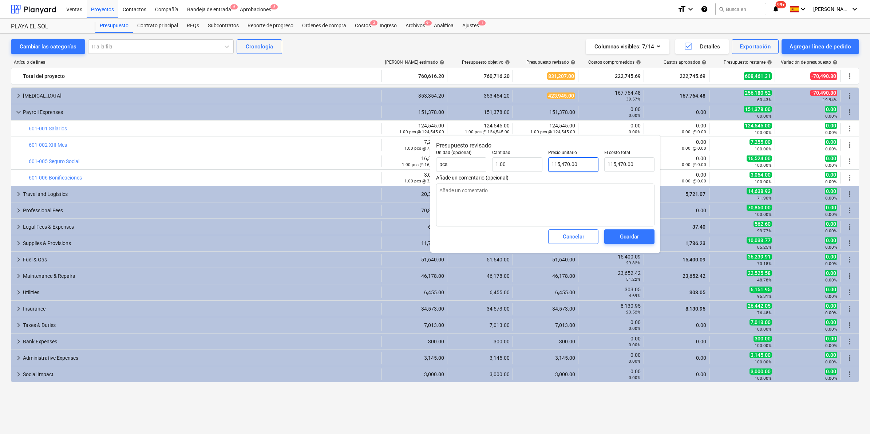
type input "115470"
click at [579, 164] on input "115470" at bounding box center [573, 164] width 50 height 15
type textarea "x"
click at [625, 238] on div "Guardar" at bounding box center [629, 236] width 19 height 9
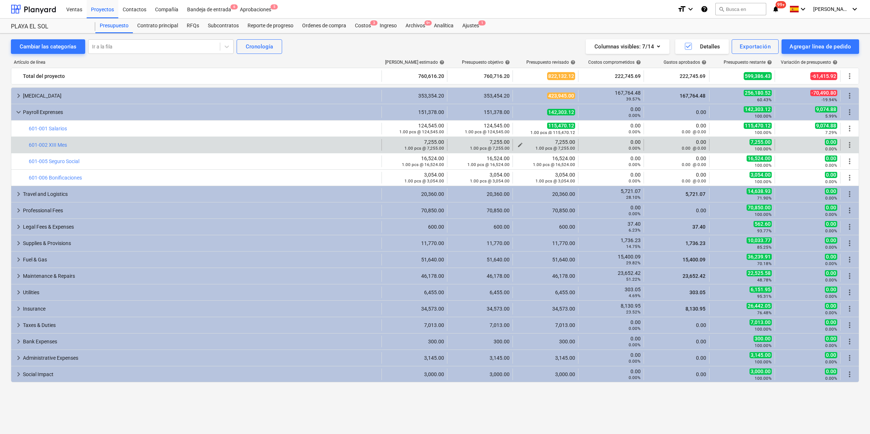
click at [517, 143] on span "edit" at bounding box center [520, 145] width 6 height 6
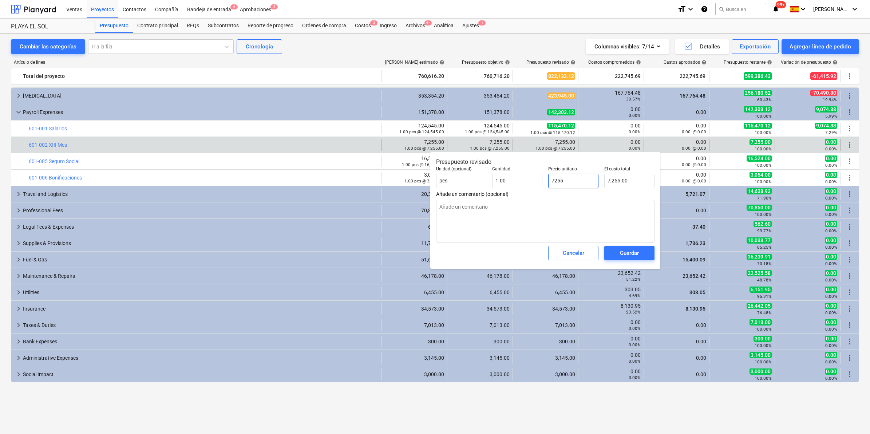
click at [584, 180] on input "7255" at bounding box center [573, 181] width 50 height 15
click at [554, 213] on textarea at bounding box center [545, 221] width 218 height 43
click at [635, 254] on div "Guardar" at bounding box center [629, 252] width 19 height 9
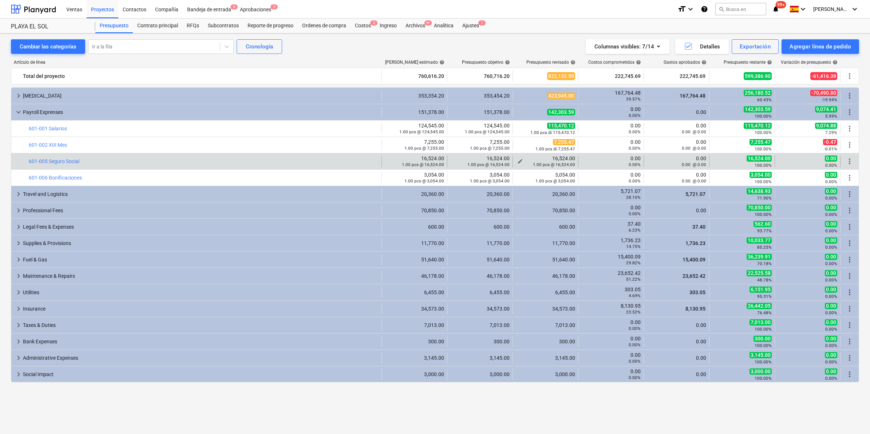
click at [521, 162] on div "1.00 pcs @ 16,524.00" at bounding box center [545, 164] width 59 height 6
click at [519, 161] on div "1.00 pcs @ 16,524.00" at bounding box center [545, 164] width 59 height 6
click at [518, 161] on span "edit" at bounding box center [520, 161] width 6 height 6
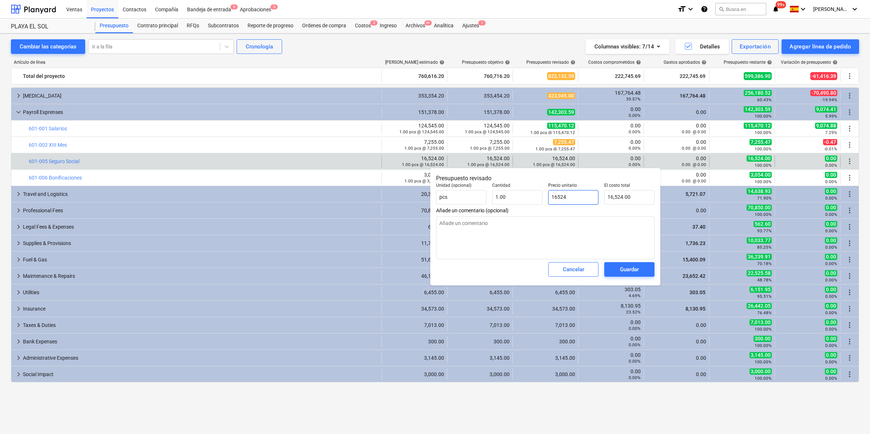
click at [577, 197] on input "16524" at bounding box center [573, 197] width 50 height 15
click at [652, 270] on button "Guardar" at bounding box center [629, 269] width 50 height 15
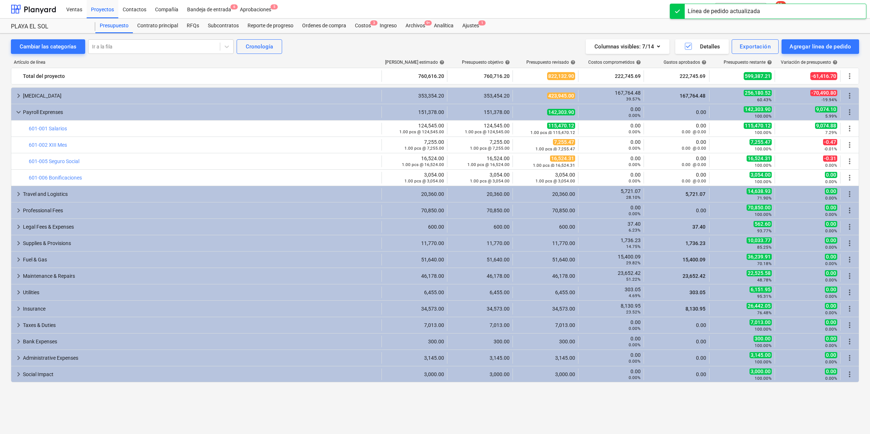
click at [540, 179] on small "1.00 pcs @ 3,054.00" at bounding box center [556, 180] width 40 height 5
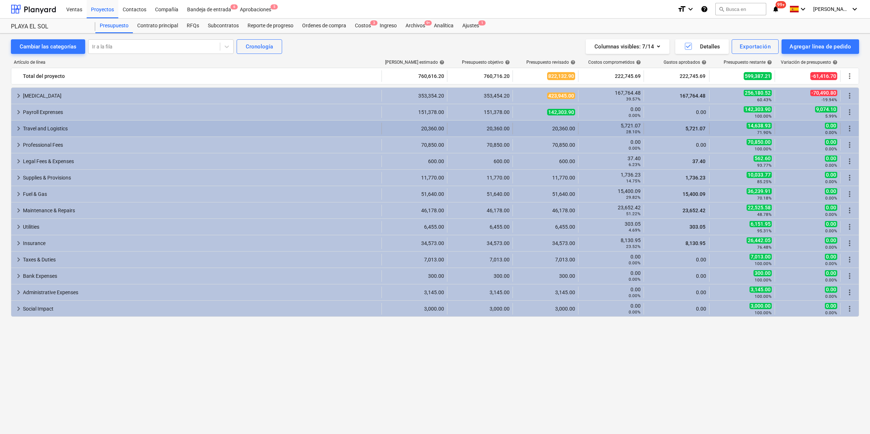
click at [17, 129] on span "keyboard_arrow_right" at bounding box center [18, 128] width 9 height 9
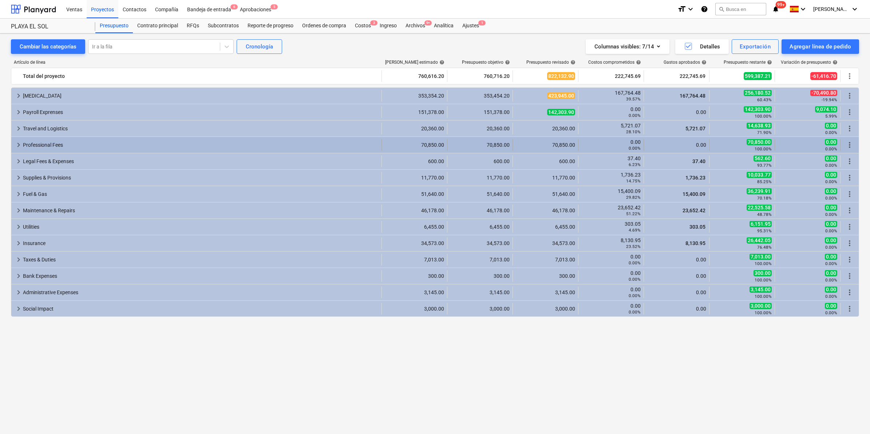
click at [17, 146] on span "keyboard_arrow_right" at bounding box center [18, 145] width 9 height 9
